Goal: Find specific page/section: Find specific page/section

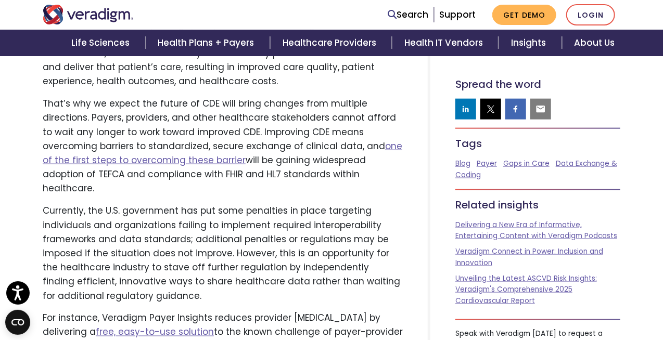
scroll to position [1241, 0]
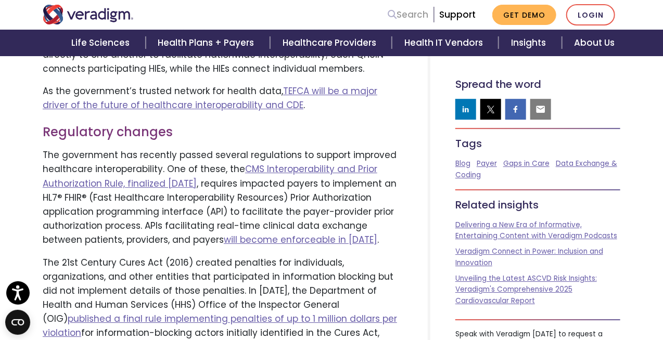
click at [408, 17] on link "Search" at bounding box center [408, 15] width 41 height 14
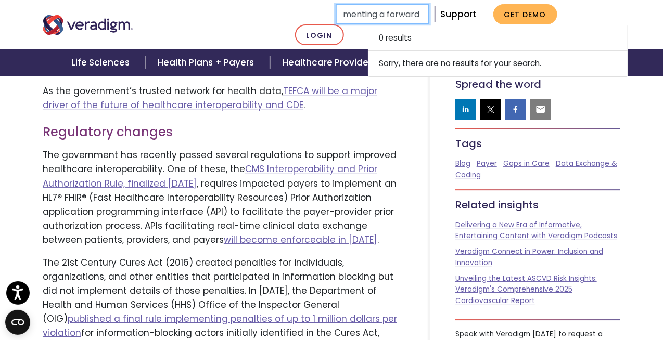
type input "implementing a forward-"
